Goal: Go to known website: Access a specific website the user already knows

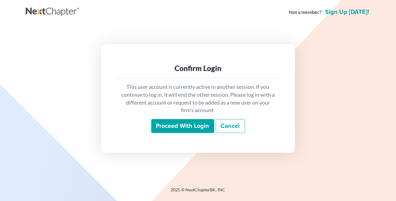
click at [165, 127] on input "Proceed with login" at bounding box center [182, 126] width 63 height 14
